Goal: Task Accomplishment & Management: Manage account settings

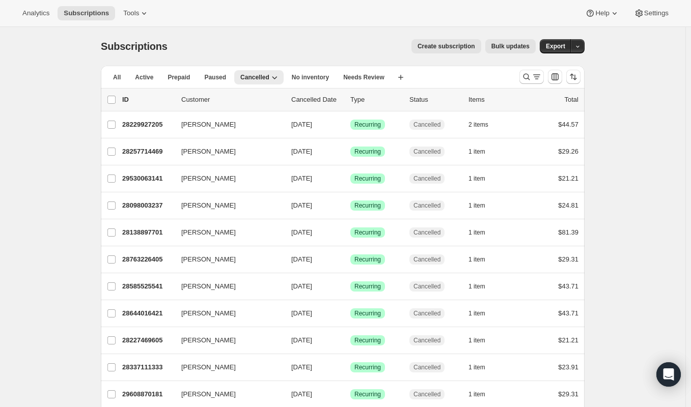
scroll to position [77, 0]
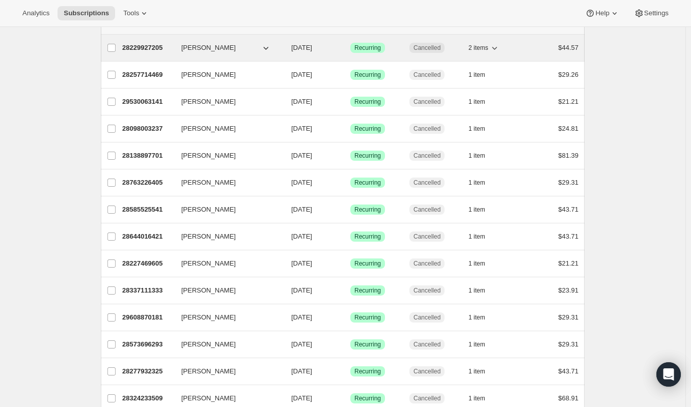
click at [207, 47] on span "[PERSON_NAME]" at bounding box center [208, 48] width 54 height 10
click at [153, 48] on p "28229927205" at bounding box center [147, 48] width 51 height 10
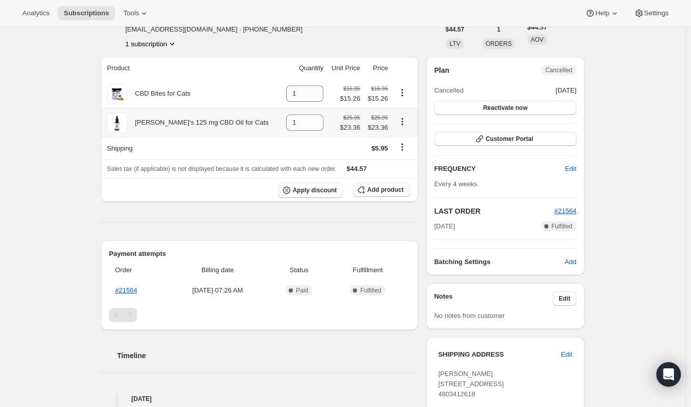
scroll to position [64, 0]
click at [475, 140] on button "Customer Portal" at bounding box center [505, 138] width 142 height 14
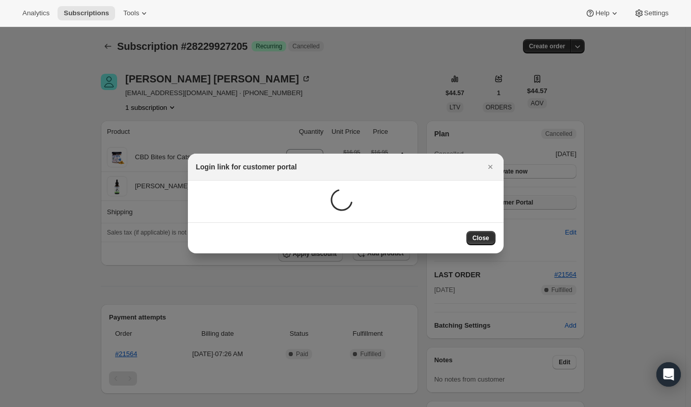
scroll to position [0, 0]
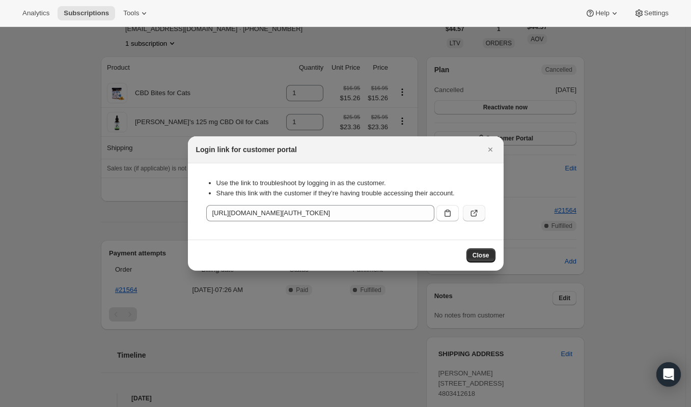
click at [482, 210] on button ":rkh:" at bounding box center [474, 213] width 22 height 16
click at [488, 146] on icon "Close" at bounding box center [490, 150] width 10 height 10
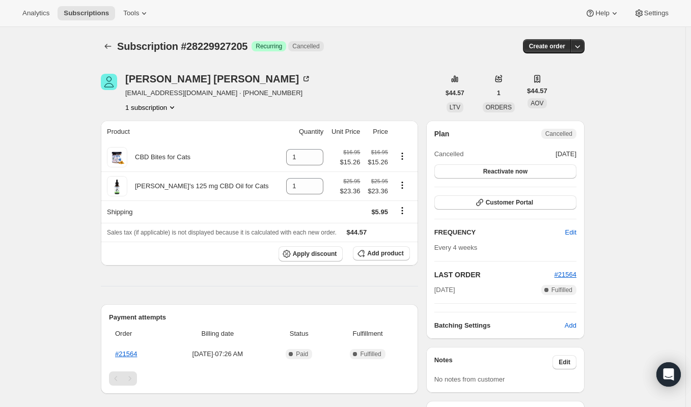
scroll to position [64, 0]
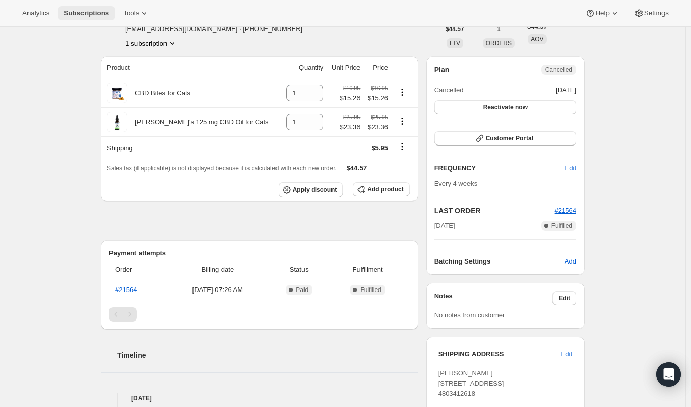
click at [99, 13] on span "Subscriptions" at bounding box center [86, 13] width 45 height 8
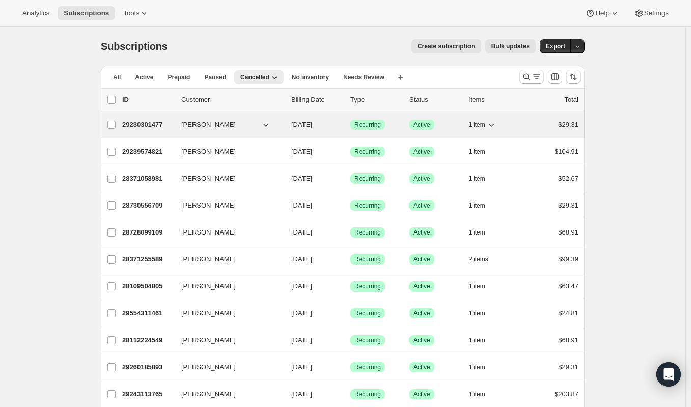
click at [152, 124] on p "29230301477" at bounding box center [147, 125] width 51 height 10
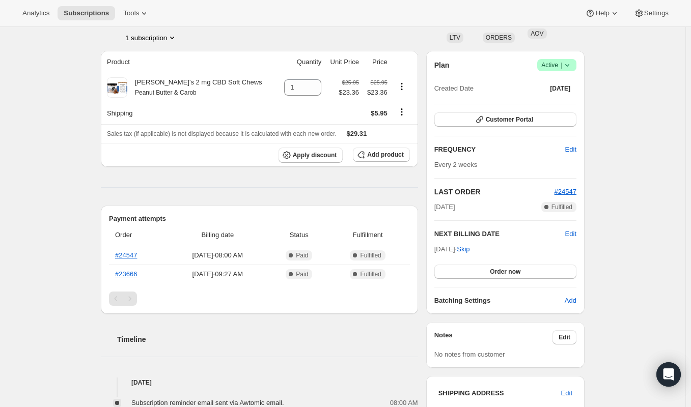
scroll to position [71, 0]
click at [471, 121] on button "Customer Portal" at bounding box center [505, 118] width 142 height 14
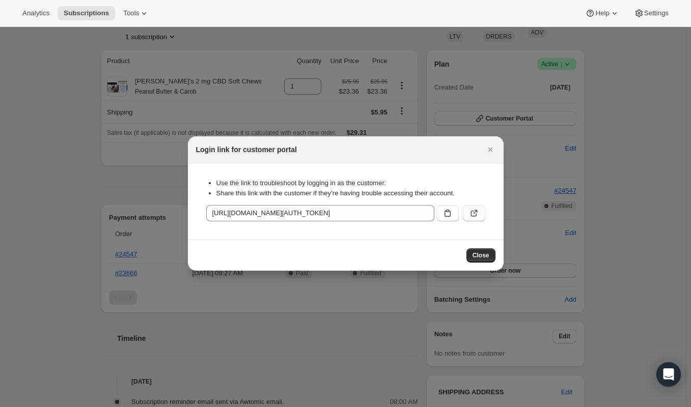
click at [474, 211] on icon ":r11l:" at bounding box center [474, 213] width 10 height 10
